Goal: Information Seeking & Learning: Learn about a topic

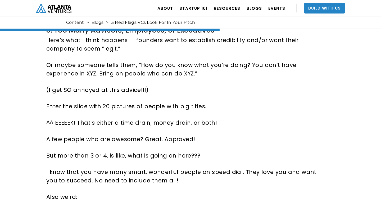
scroll to position [972, 0]
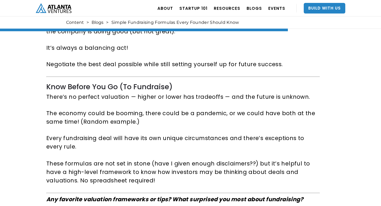
scroll to position [1808, 0]
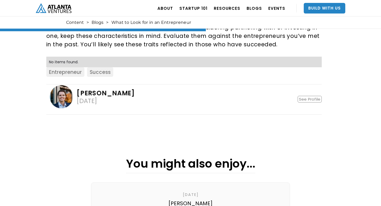
scroll to position [505, 0]
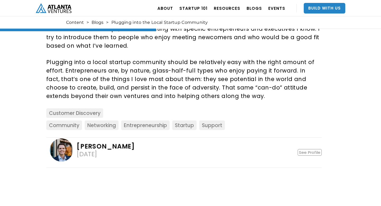
scroll to position [320, 0]
